Goal: Task Accomplishment & Management: Manage account settings

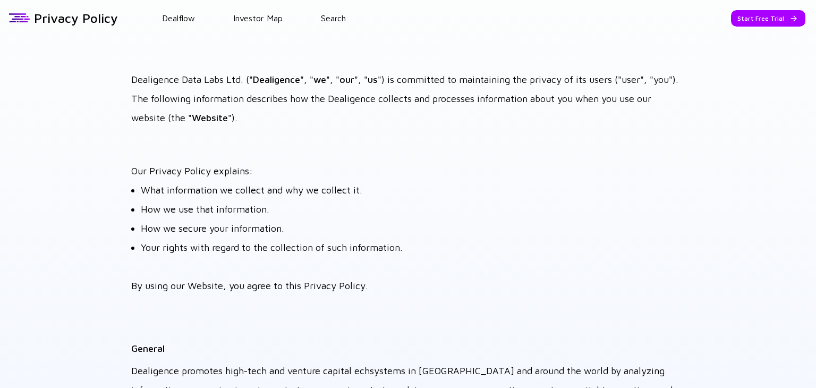
click at [284, 79] on strong "Dealigence" at bounding box center [276, 79] width 47 height 11
copy strong "Dealigence"
click at [769, 18] on div "Start Free Trial" at bounding box center [768, 18] width 74 height 16
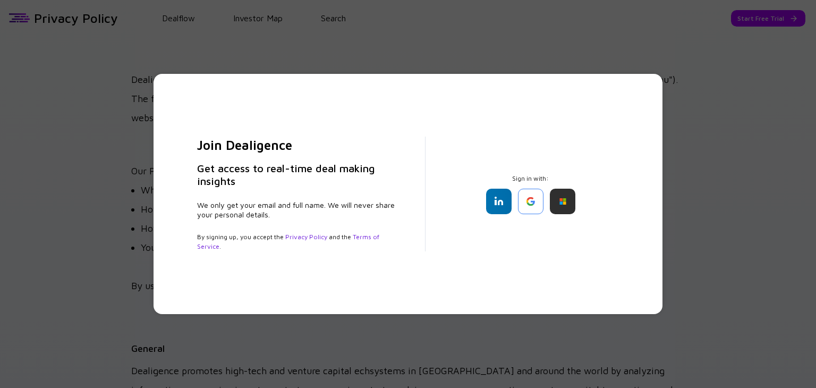
click at [632, 151] on div "Join Dealigence Get access to real-time deal making insights We only get your e…" at bounding box center [408, 194] width 456 height 198
click at [292, 235] on link "Privacy Policy" at bounding box center [306, 237] width 42 height 8
click at [239, 36] on div "Join Dealigence Get access to real-time deal making insights We only get your e…" at bounding box center [408, 194] width 816 height 388
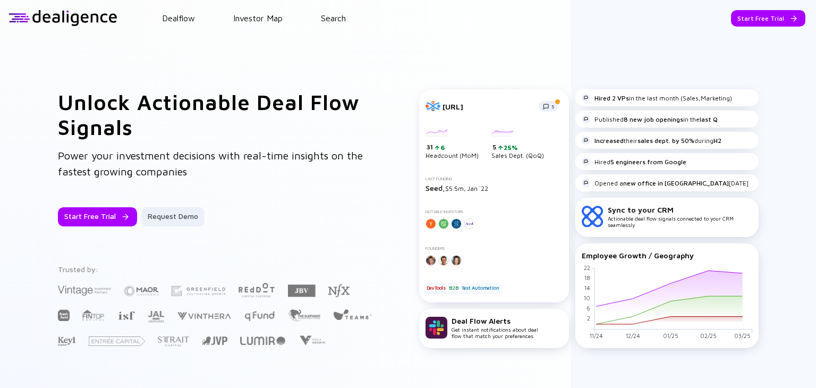
click at [152, 71] on div "Unlock Actionable Deal Flow Signals Power your investment decisions with real-t…" at bounding box center [408, 218] width 816 height 365
click at [85, 14] on div at bounding box center [63, 18] width 109 height 16
click at [62, 15] on div at bounding box center [63, 18] width 109 height 16
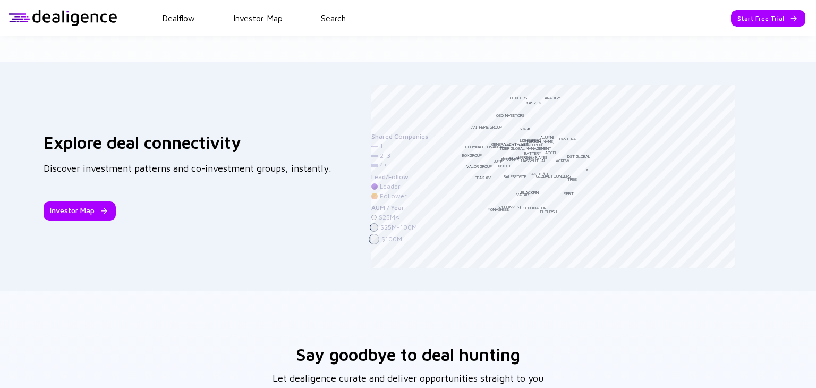
scroll to position [1678, 0]
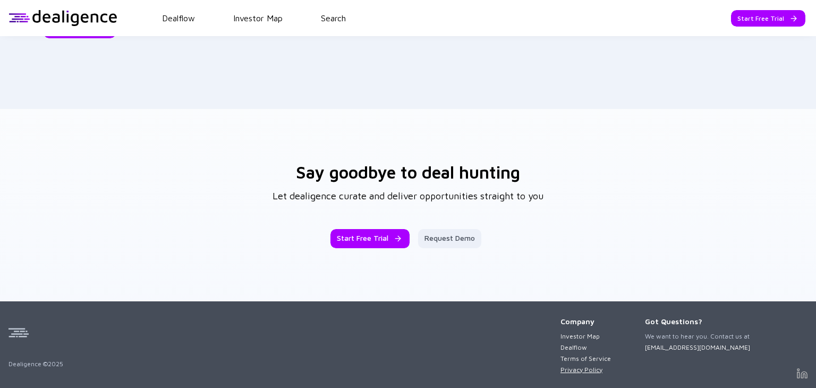
click at [574, 370] on link "Privacy Policy" at bounding box center [586, 370] width 50 height 8
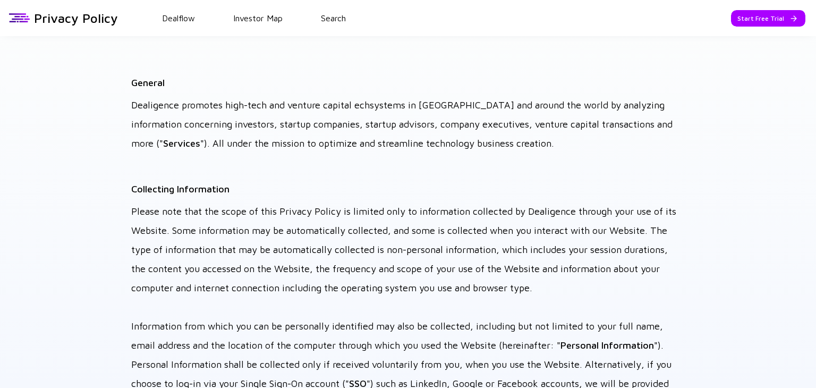
scroll to position [2126, 0]
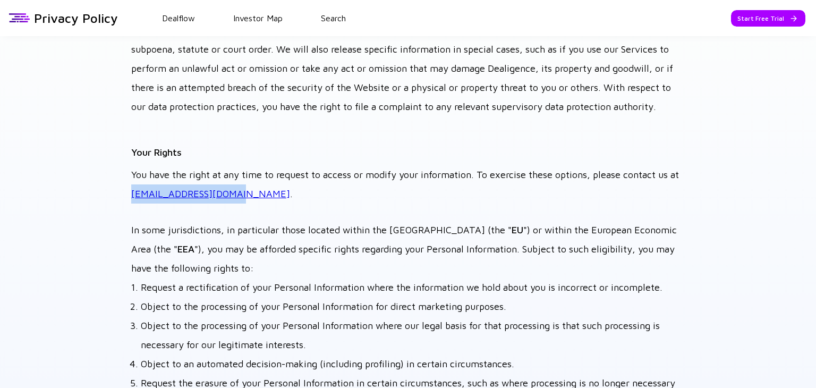
drag, startPoint x: 241, startPoint y: 194, endPoint x: 143, endPoint y: 197, distance: 97.3
click at [143, 197] on p "You have the right at any time to request to access or modify your information.…" at bounding box center [408, 184] width 554 height 38
copy link "[EMAIL_ADDRESS][DOMAIN_NAME]"
click at [79, 16] on h1 "Privacy Policy" at bounding box center [76, 18] width 84 height 15
click at [174, 15] on link "Dealflow" at bounding box center [178, 18] width 33 height 10
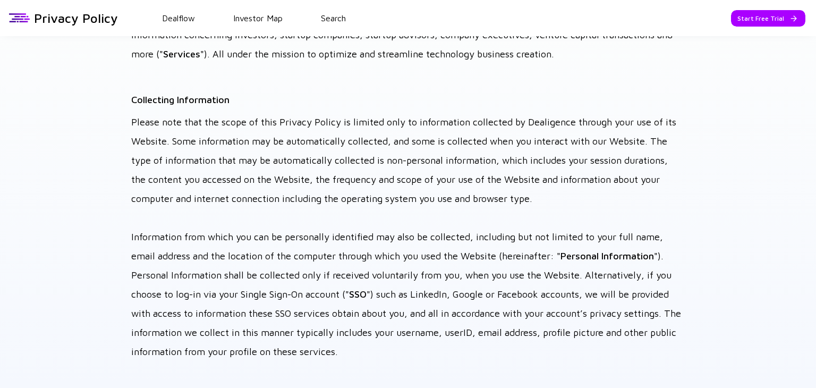
scroll to position [340, 0]
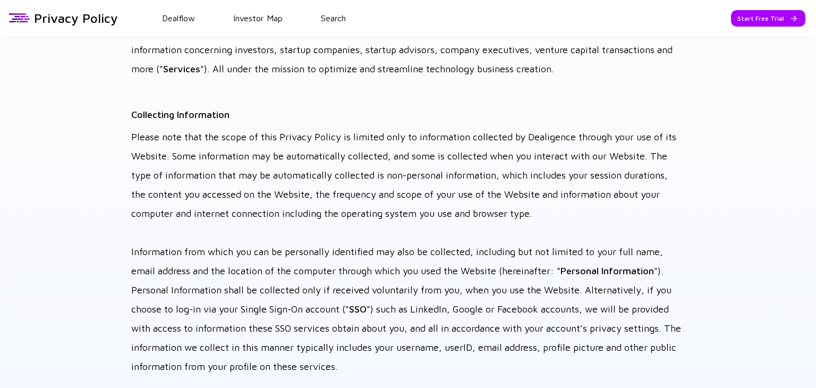
drag, startPoint x: 334, startPoint y: 62, endPoint x: 236, endPoint y: 52, distance: 98.4
click at [334, 62] on p "Dealigence promotes high-tech and venture capital echsystems in [GEOGRAPHIC_DAT…" at bounding box center [408, 49] width 554 height 57
click at [173, 22] on header "Dealflow Investor Map Search Privacy Policy Start Free Trial Dealflow Investor …" at bounding box center [408, 18] width 816 height 36
click at [184, 18] on link "Dealflow" at bounding box center [178, 18] width 33 height 10
click at [16, 16] on div at bounding box center [20, 18] width 22 height 16
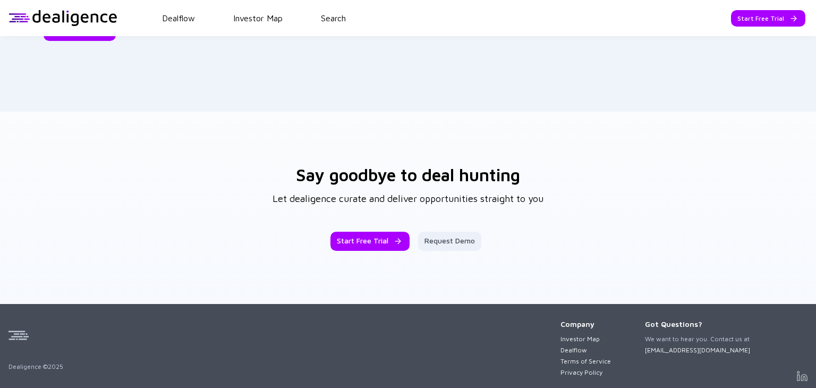
scroll to position [1678, 0]
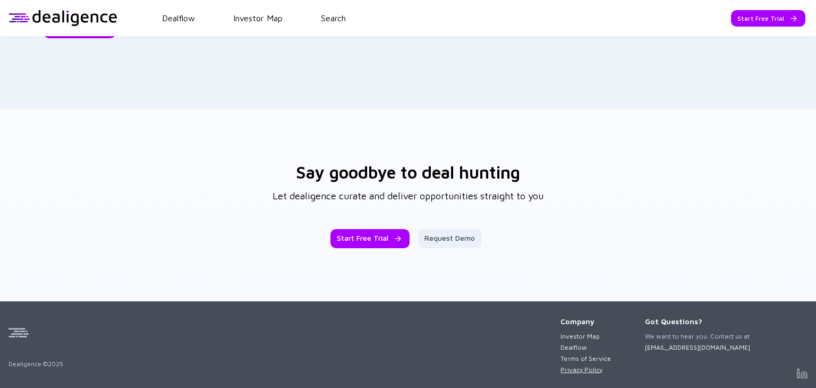
click at [579, 366] on link "Privacy Policy" at bounding box center [586, 370] width 50 height 8
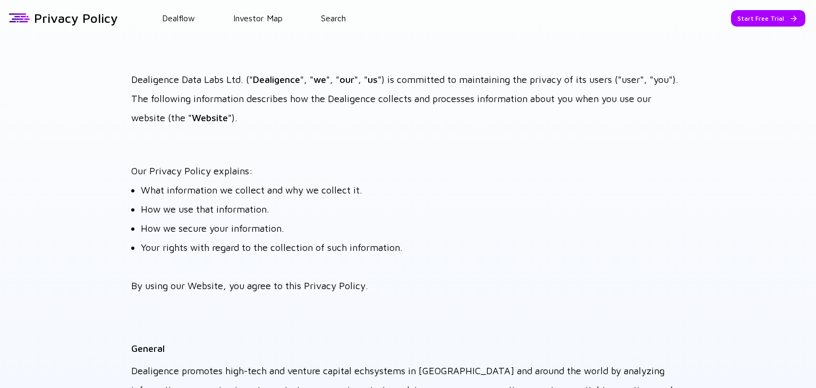
click at [149, 79] on p "Dealigence Data Labs Ltd. (" Dealigence ", " we ", " our ", " us ") is committe…" at bounding box center [408, 98] width 554 height 57
drag, startPoint x: 149, startPoint y: 79, endPoint x: 233, endPoint y: 75, distance: 84.6
click at [233, 75] on p "Dealigence Data Labs Ltd. (" Dealigence ", " we ", " our ", " us ") is committe…" at bounding box center [408, 98] width 554 height 57
copy p "Dealigence Data Labs Ltd"
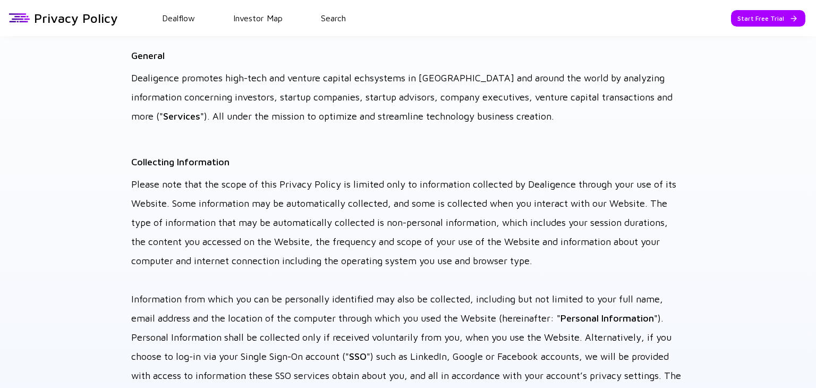
scroll to position [319, 0]
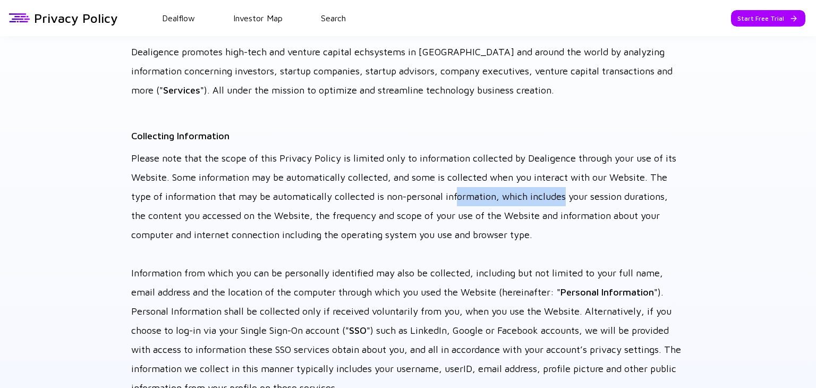
drag, startPoint x: 459, startPoint y: 190, endPoint x: 566, endPoint y: 192, distance: 107.4
click at [565, 192] on p "Please note that the scope of this Privacy Policy is limited only to informatio…" at bounding box center [408, 273] width 554 height 249
click at [566, 192] on p "Please note that the scope of this Privacy Policy is limited only to informatio…" at bounding box center [408, 273] width 554 height 249
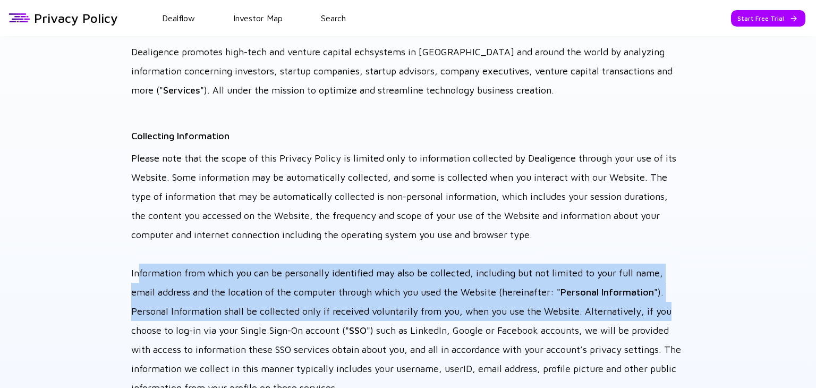
drag, startPoint x: 137, startPoint y: 273, endPoint x: 682, endPoint y: 311, distance: 546.0
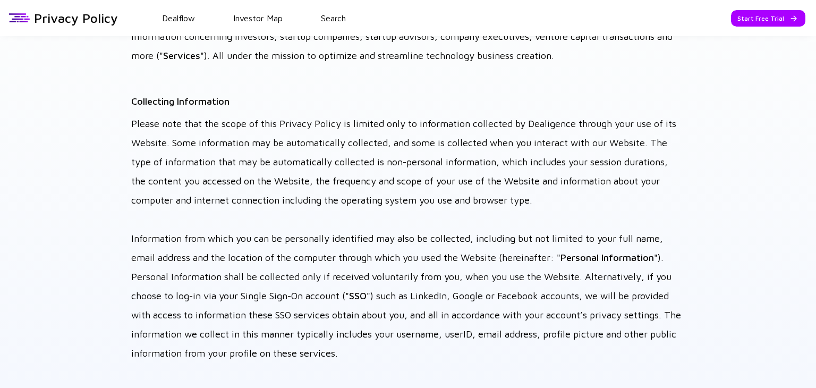
scroll to position [372, 0]
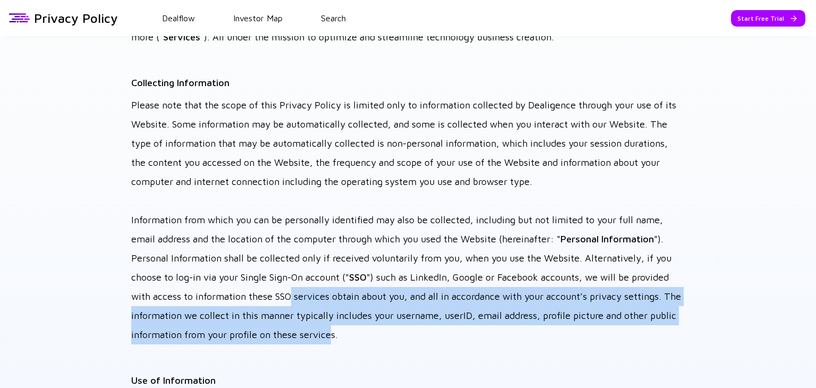
drag, startPoint x: 298, startPoint y: 297, endPoint x: 357, endPoint y: 339, distance: 71.7
click at [357, 339] on p "Please note that the scope of this Privacy Policy is limited only to informatio…" at bounding box center [408, 220] width 554 height 249
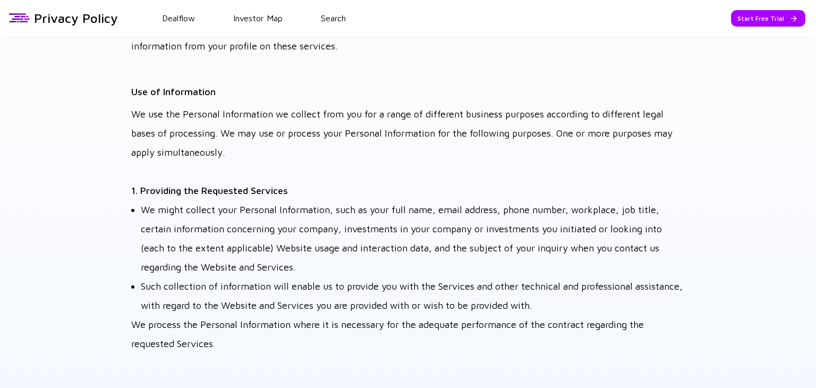
scroll to position [638, 0]
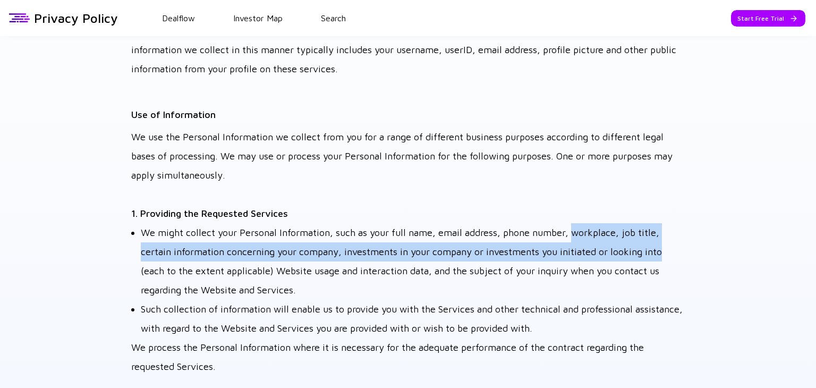
drag, startPoint x: 576, startPoint y: 233, endPoint x: 661, endPoint y: 253, distance: 87.5
click at [661, 253] on li "We might collect your Personal Information, such as your full name, email addre…" at bounding box center [413, 261] width 544 height 77
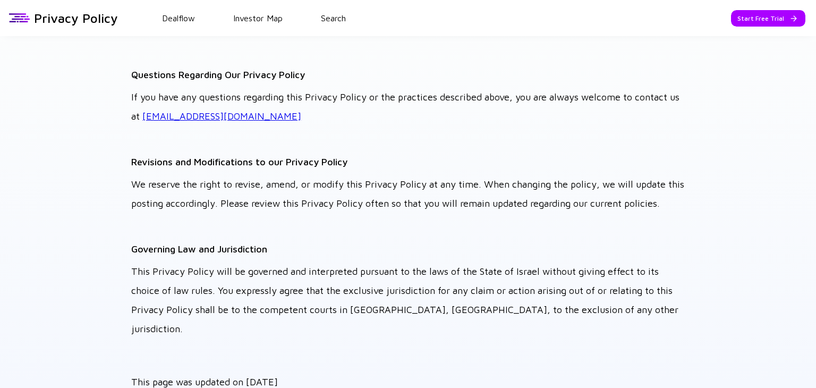
scroll to position [3454, 0]
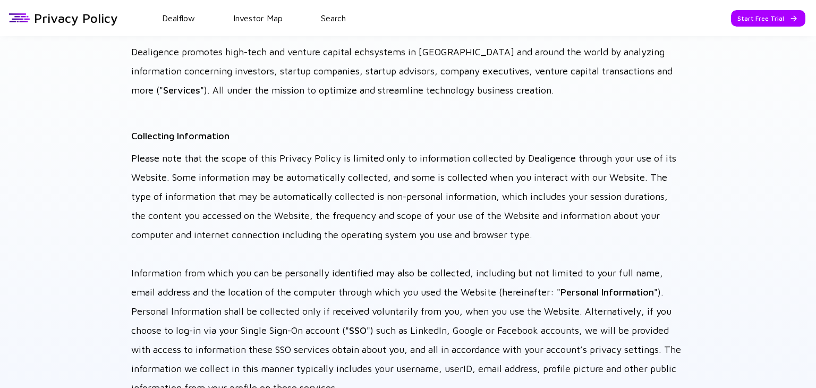
scroll to position [372, 0]
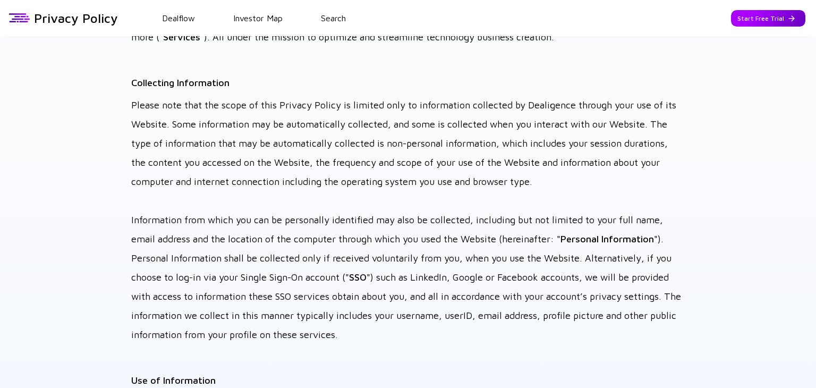
click at [744, 13] on div "Start Free Trial" at bounding box center [768, 18] width 74 height 16
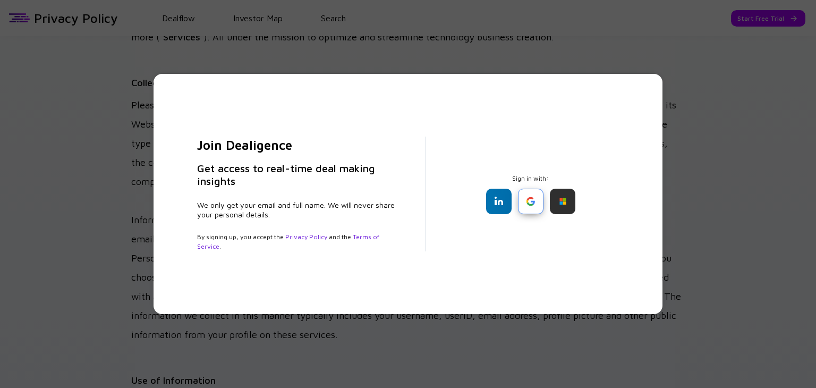
click at [528, 204] on div at bounding box center [531, 202] width 26 height 26
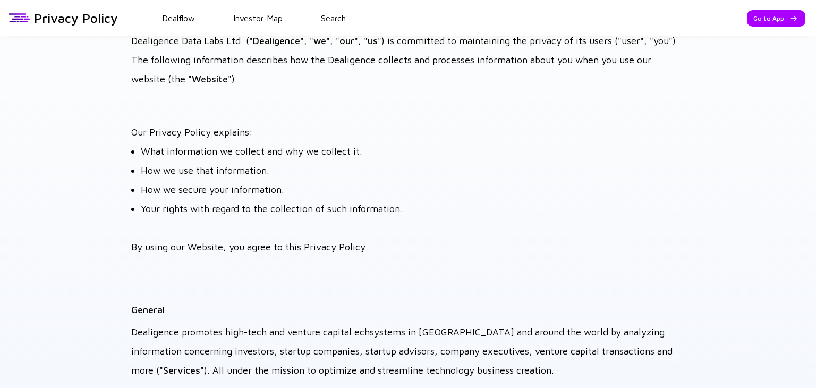
scroll to position [0, 0]
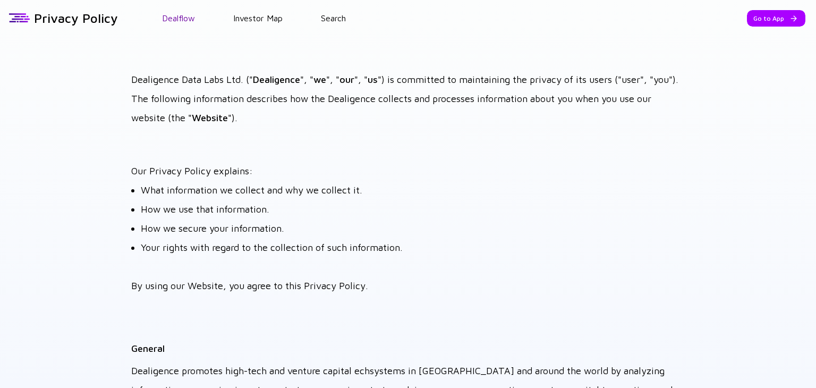
click at [180, 17] on link "Dealflow" at bounding box center [178, 18] width 33 height 10
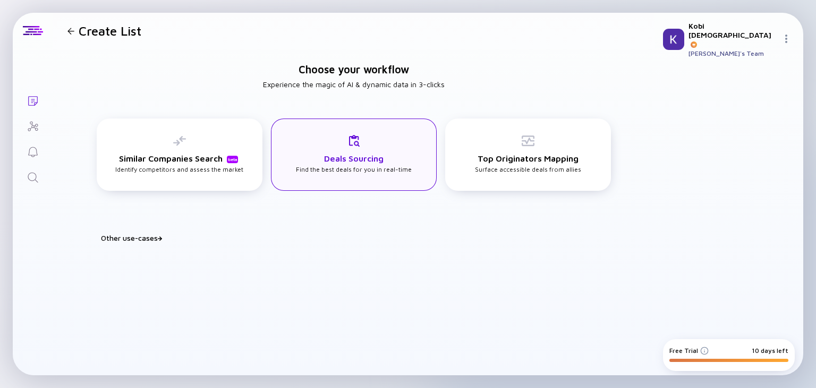
click at [387, 151] on div "Deals Sourcing Find the best deals for you in real-time" at bounding box center [354, 153] width 116 height 39
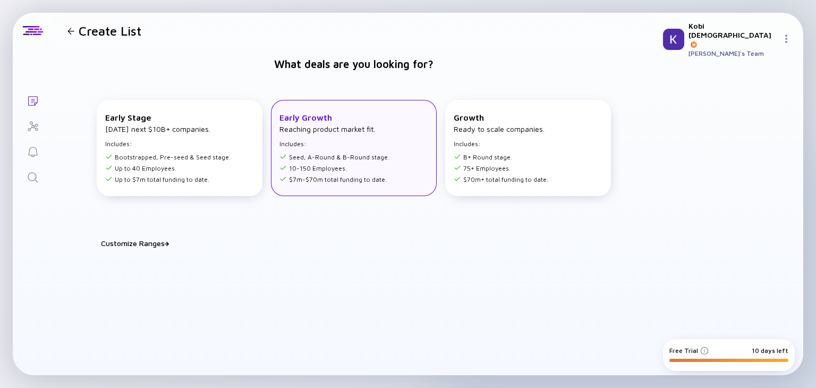
click at [363, 173] on ul "Seed, A-Round & B-Round stage. 10-150 Employees. $7m-$70m total funding to date." at bounding box center [335, 166] width 110 height 33
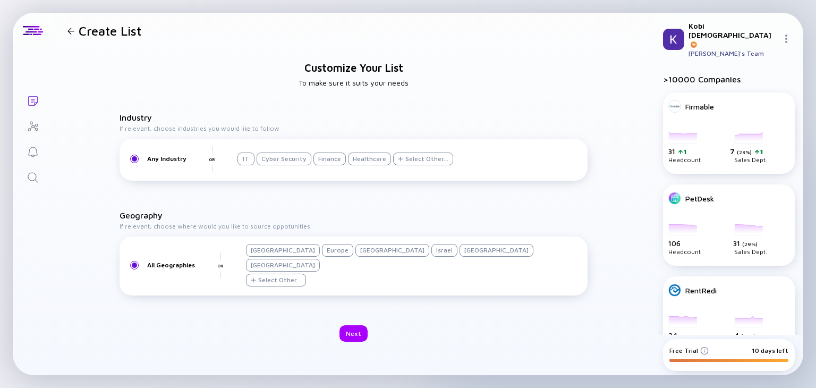
click at [297, 165] on div "Cyber Security" at bounding box center [284, 159] width 55 height 13
click at [432, 257] on div "Israel" at bounding box center [445, 250] width 26 height 13
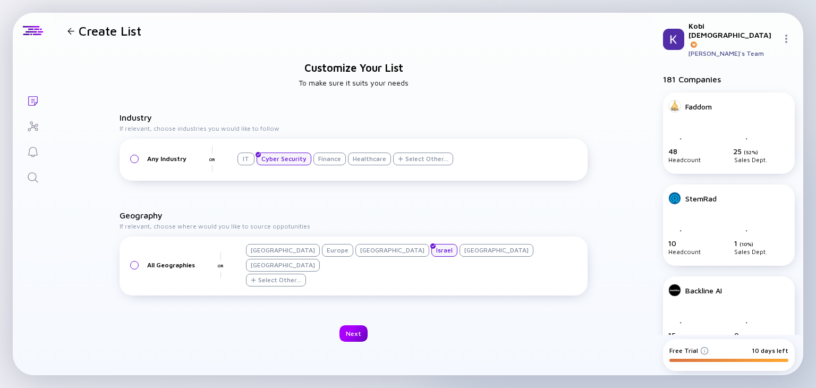
click at [355, 325] on div "Next" at bounding box center [354, 333] width 28 height 16
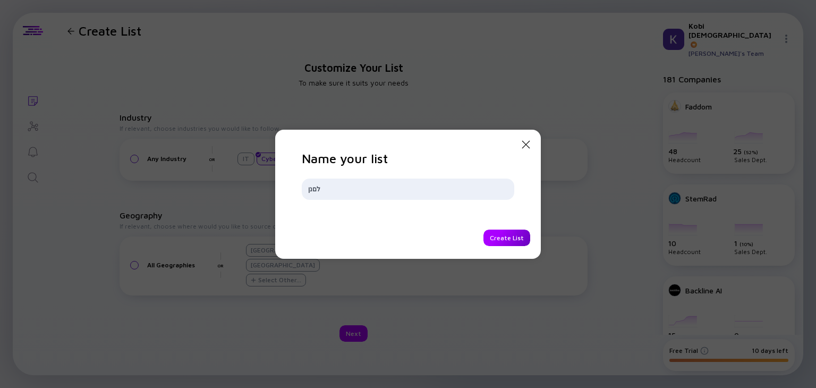
type input "לםנן"
click at [519, 235] on div "Create List" at bounding box center [507, 238] width 47 height 16
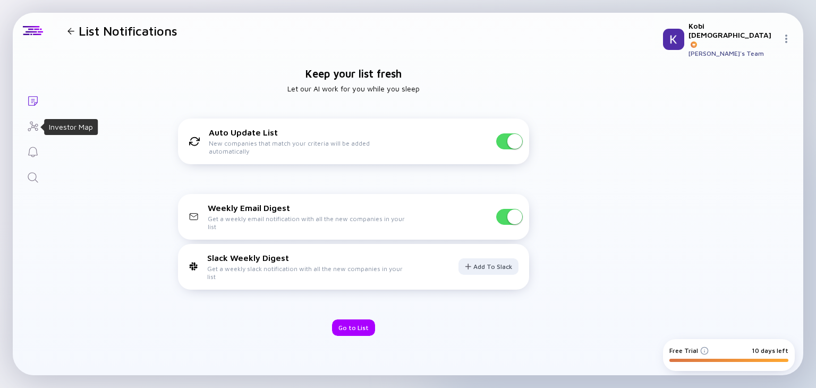
click at [32, 123] on icon "Investor Map" at bounding box center [33, 126] width 13 height 13
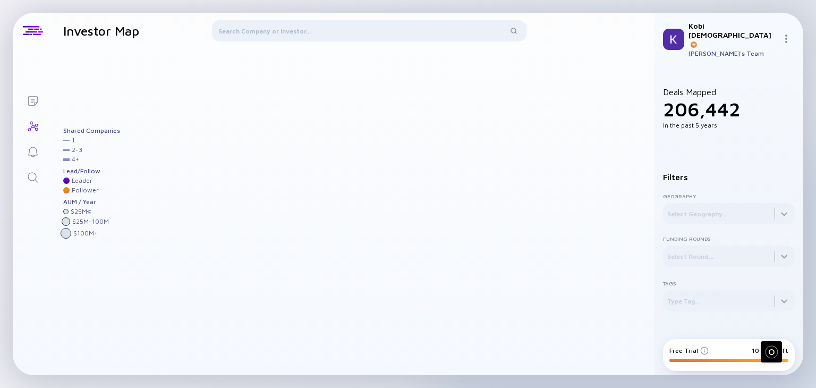
click at [791, 35] on div at bounding box center [788, 40] width 13 height 10
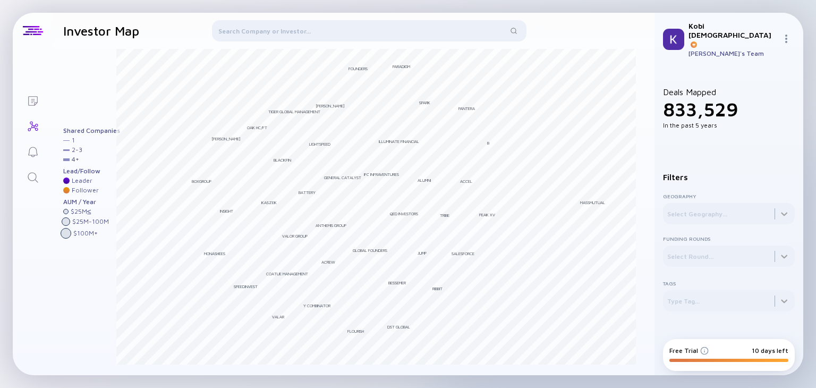
click at [784, 35] on img at bounding box center [786, 39] width 9 height 9
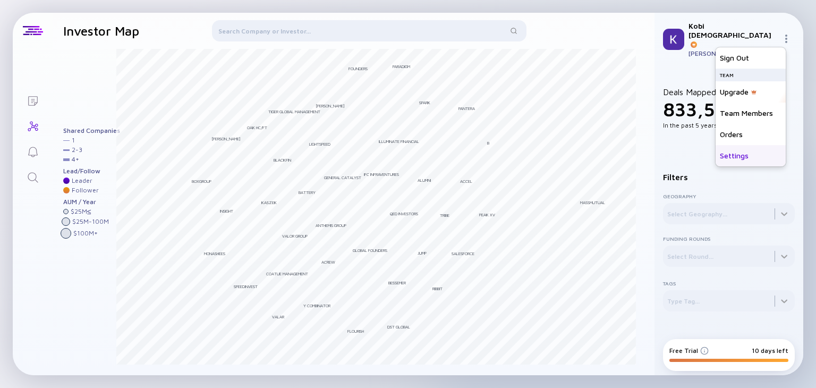
click at [742, 155] on div "Settings" at bounding box center [751, 155] width 70 height 21
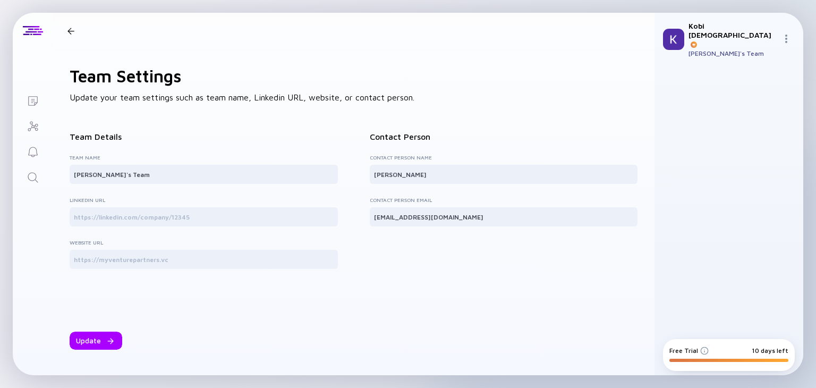
click at [97, 201] on label "Linkedin URL" at bounding box center [204, 200] width 268 height 6
click at [98, 199] on label "Linkedin URL" at bounding box center [204, 200] width 268 height 6
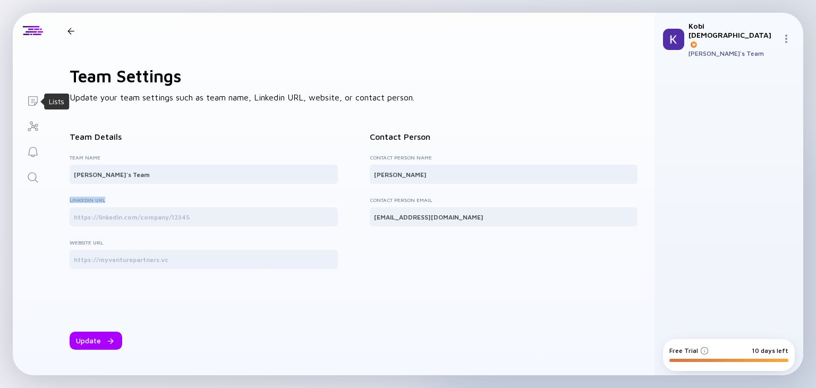
click at [33, 106] on icon "Lists" at bounding box center [33, 101] width 13 height 13
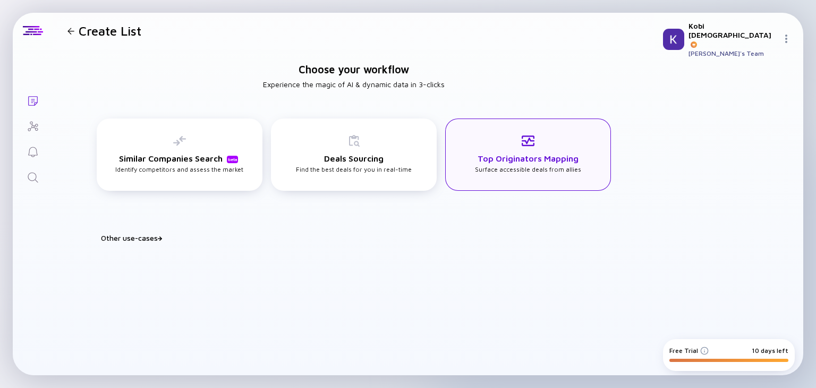
click at [528, 172] on div "Top Originators Mapping Surface accessible deals from allies" at bounding box center [528, 153] width 106 height 39
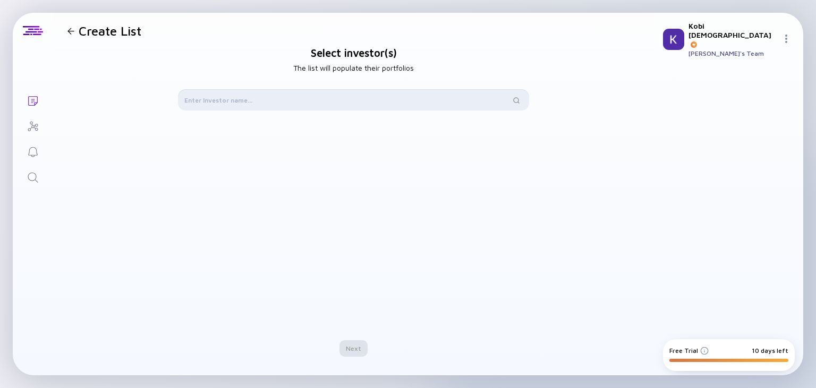
click at [362, 104] on input "text" at bounding box center [347, 100] width 326 height 11
click at [557, 106] on div "Select investor(s) The list will populate their portfolios Type to search Start…" at bounding box center [354, 202] width 602 height 306
click at [400, 98] on input "text" at bounding box center [347, 100] width 326 height 11
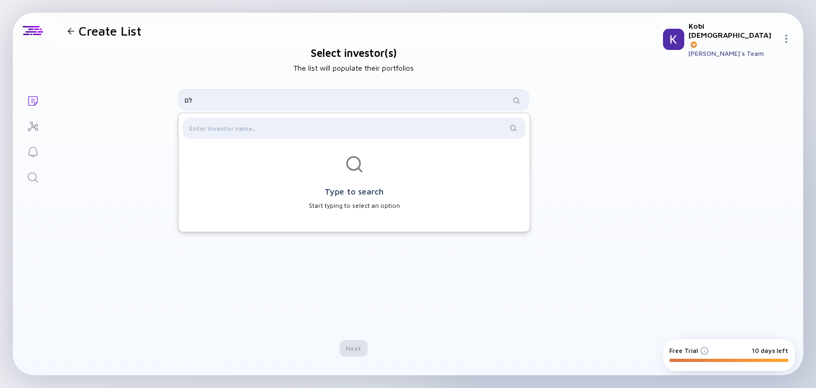
type input "ל"
click at [784, 35] on img at bounding box center [786, 39] width 9 height 9
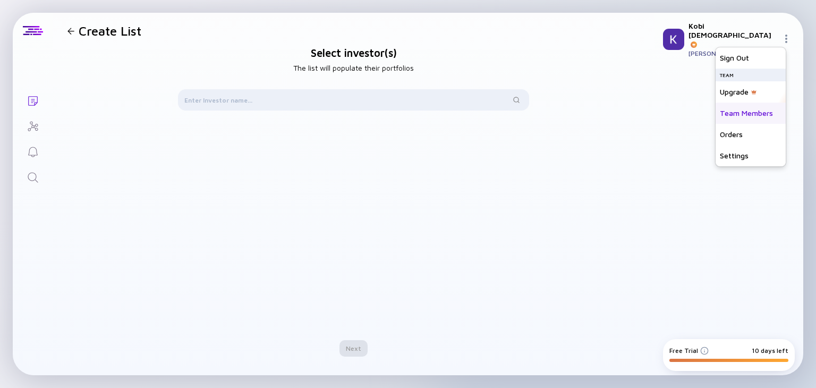
click at [736, 107] on div "Team Members" at bounding box center [751, 113] width 70 height 21
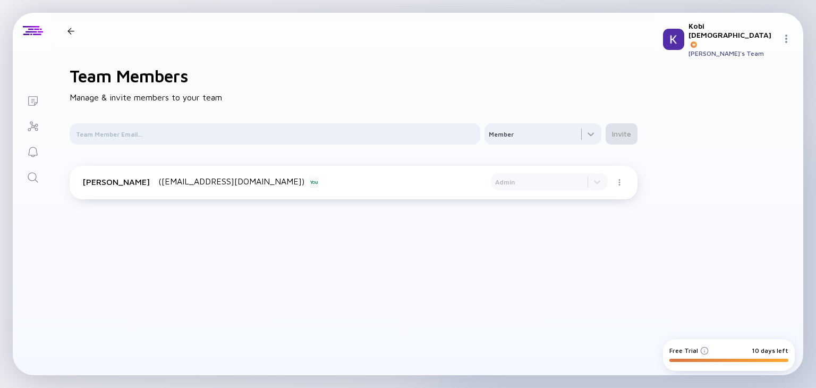
click at [782, 35] on img at bounding box center [786, 39] width 9 height 9
click at [765, 125] on div "Orders" at bounding box center [751, 134] width 70 height 21
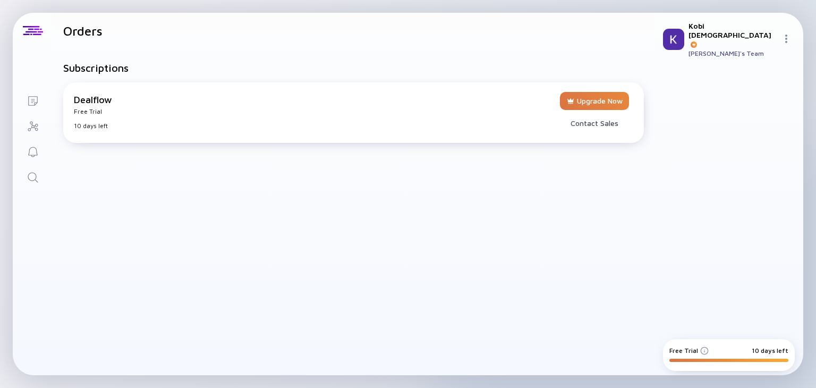
click at [784, 35] on img at bounding box center [786, 39] width 9 height 9
click at [741, 145] on div "Settings" at bounding box center [751, 155] width 70 height 21
